Goal: Navigation & Orientation: Find specific page/section

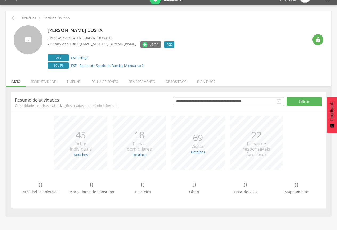
scroll to position [16, 0]
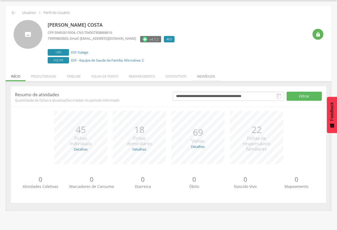
click at [210, 74] on li "Indivíduos" at bounding box center [206, 75] width 29 height 13
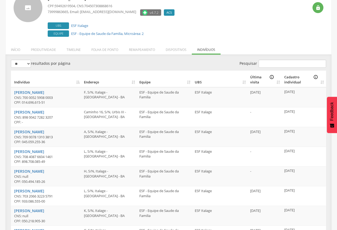
scroll to position [36, 0]
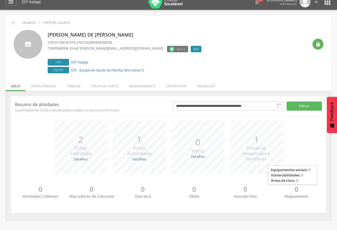
scroll to position [16, 0]
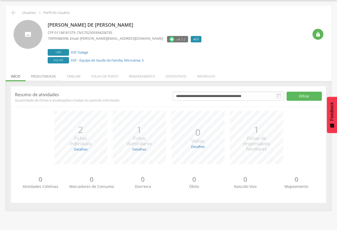
click at [49, 77] on li "Produtividade" at bounding box center [44, 75] width 36 height 13
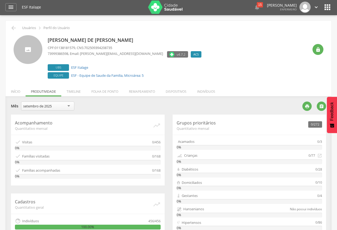
scroll to position [0, 0]
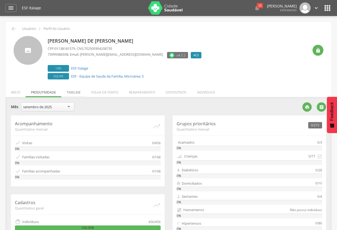
click at [71, 92] on li "Timeline" at bounding box center [73, 91] width 25 height 13
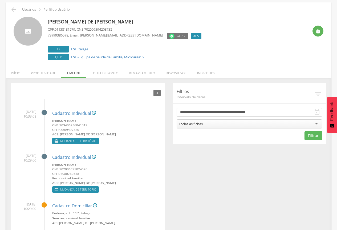
scroll to position [36, 0]
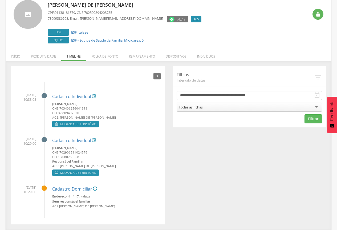
click at [102, 56] on li "Folha de ponto" at bounding box center [105, 55] width 38 height 13
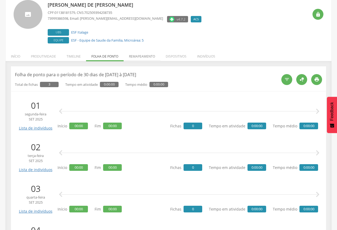
click at [140, 55] on li "Remapeamento" at bounding box center [142, 55] width 37 height 13
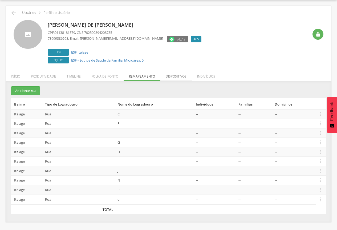
click at [174, 76] on li "Dispositivos" at bounding box center [176, 75] width 31 height 13
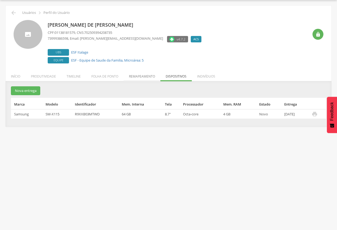
click at [147, 74] on li "Remapeamento" at bounding box center [142, 75] width 37 height 13
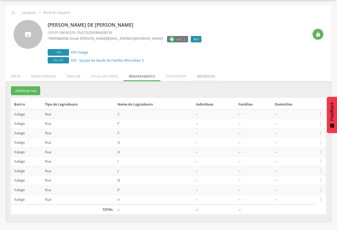
click at [205, 77] on li "Indivíduos" at bounding box center [206, 75] width 29 height 13
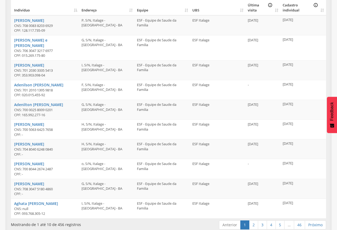
scroll to position [122, 0]
